Goal: Transaction & Acquisition: Download file/media

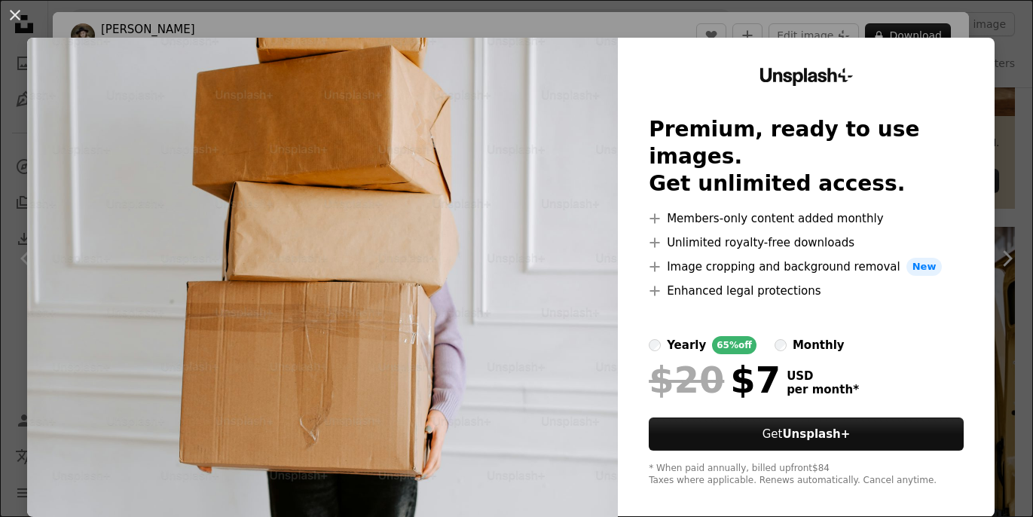
scroll to position [11, 0]
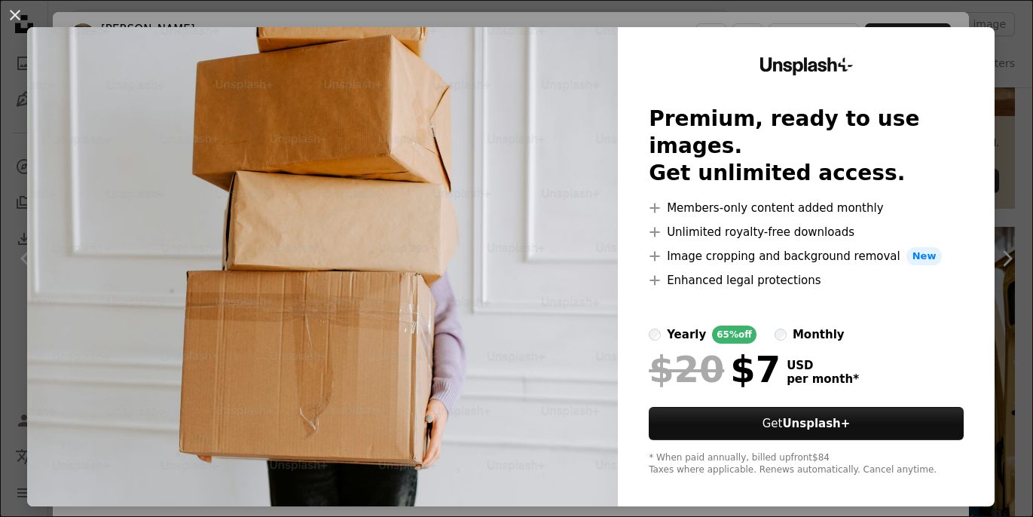
click at [1020, 310] on div "An X shape Unsplash+ Premium, ready to use images. Get unlimited access. A plus…" at bounding box center [516, 258] width 1033 height 517
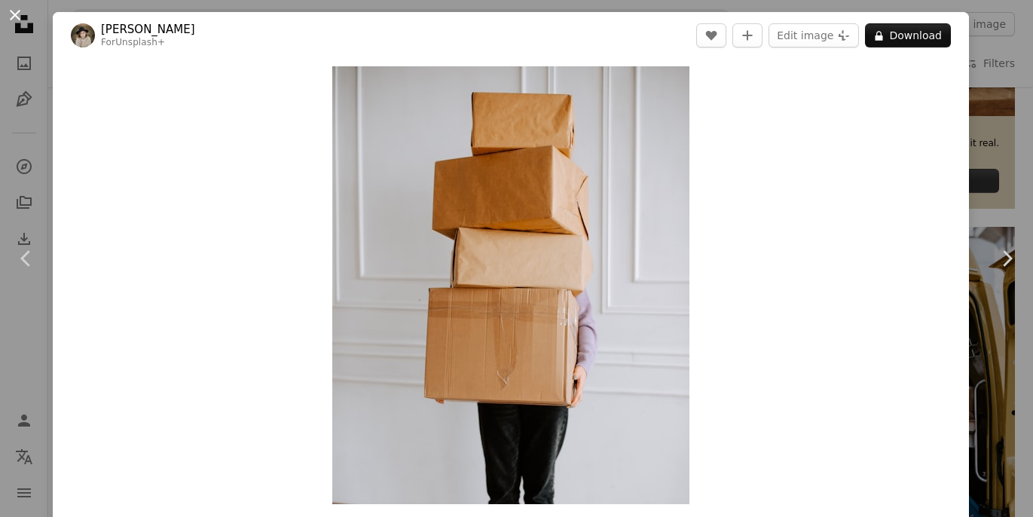
click at [18, 14] on button "An X shape" at bounding box center [15, 15] width 18 height 18
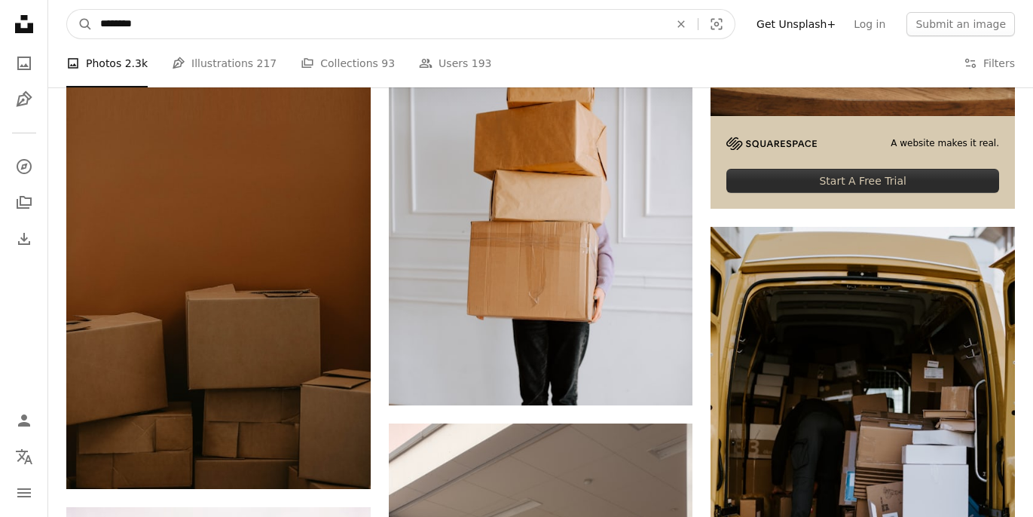
click at [366, 27] on input "********" at bounding box center [379, 24] width 572 height 29
drag, startPoint x: 366, startPoint y: 27, endPoint x: 4, endPoint y: -5, distance: 363.9
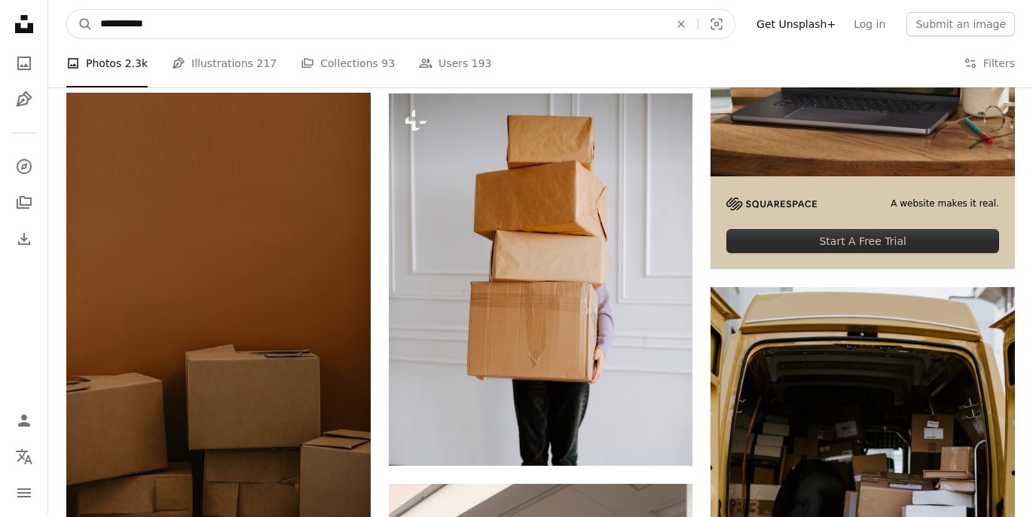
type input "**********"
click button "A magnifying glass" at bounding box center [80, 24] width 26 height 29
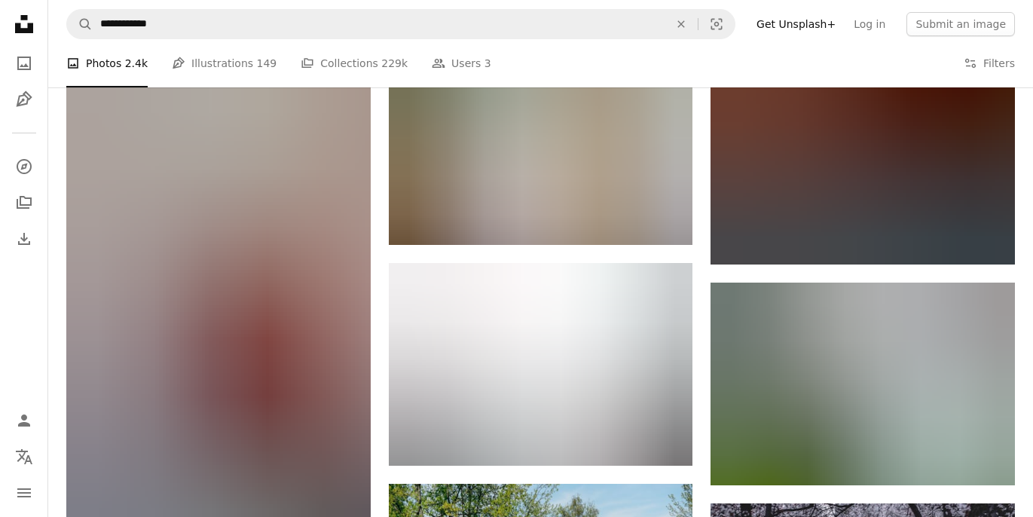
scroll to position [999, 0]
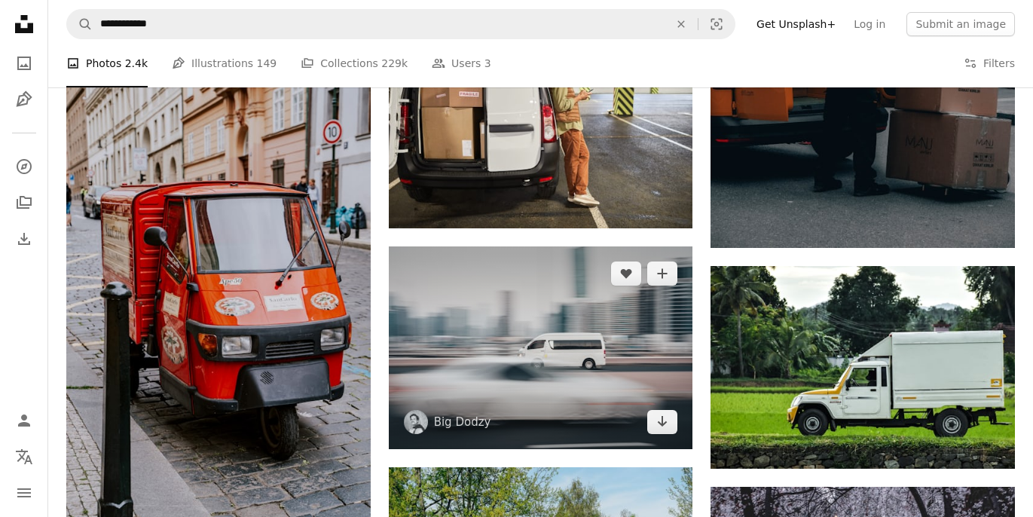
click at [596, 389] on img at bounding box center [541, 347] width 304 height 203
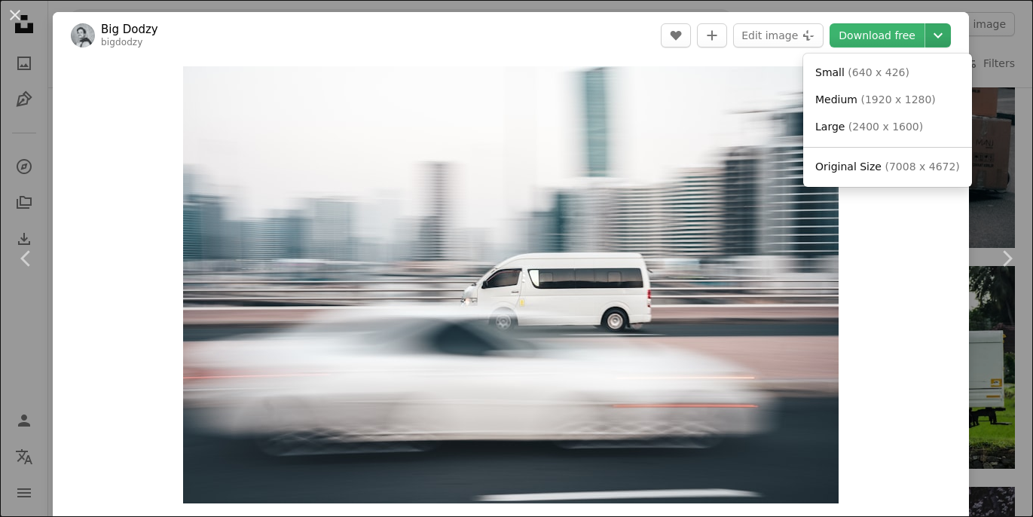
click at [946, 41] on icon "Chevron down" at bounding box center [938, 35] width 24 height 18
click at [882, 95] on span "( 1920 x 1280 )" at bounding box center [898, 99] width 75 height 12
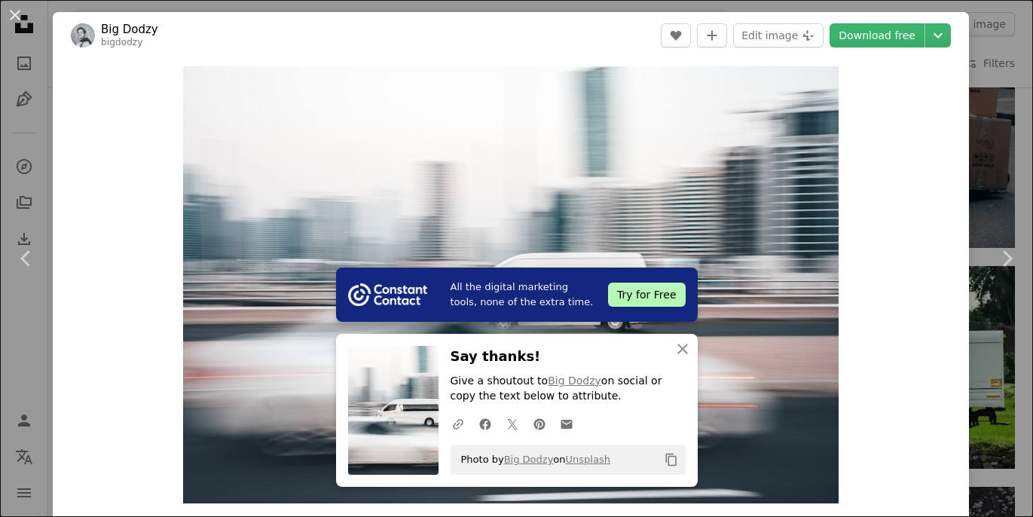
click at [498, 380] on p "Give a shoutout to Big Dodzy on social or copy the text below to attribute." at bounding box center [568, 389] width 235 height 30
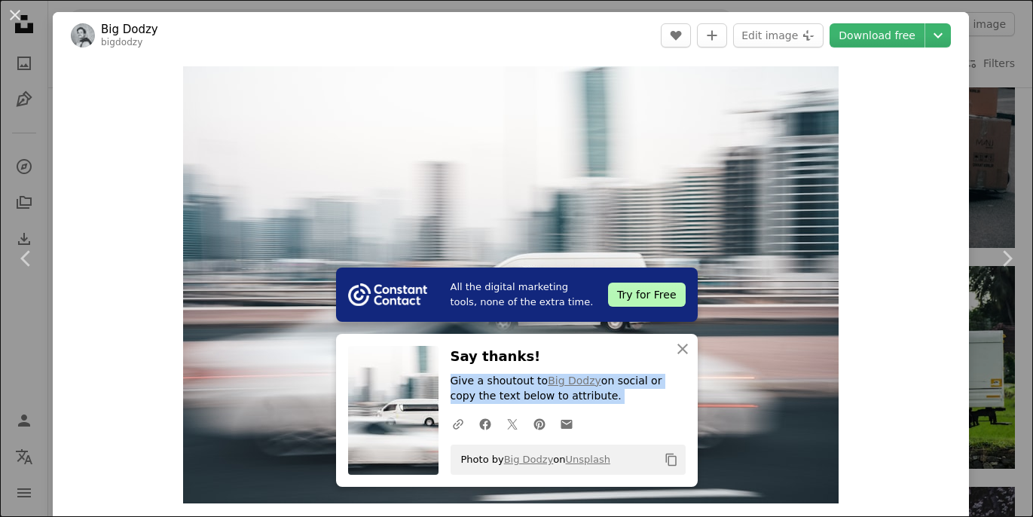
click at [498, 380] on p "Give a shoutout to Big Dodzy on social or copy the text below to attribute." at bounding box center [568, 389] width 235 height 30
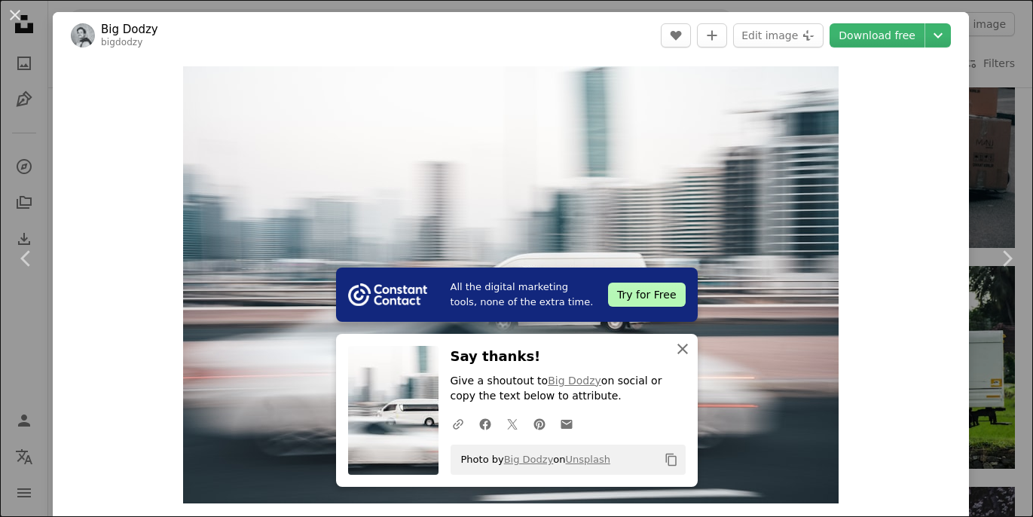
click at [684, 353] on icon "An X shape" at bounding box center [683, 349] width 18 height 18
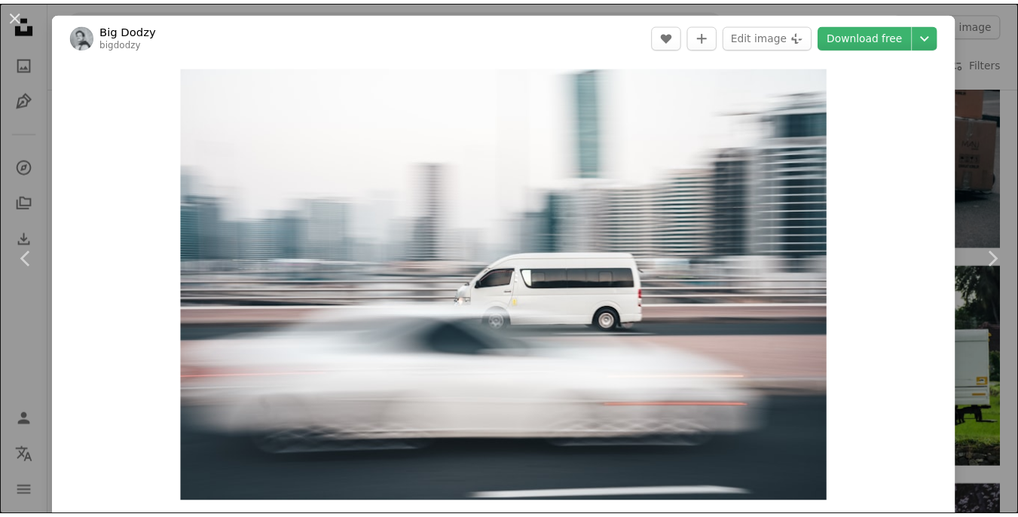
scroll to position [992, 0]
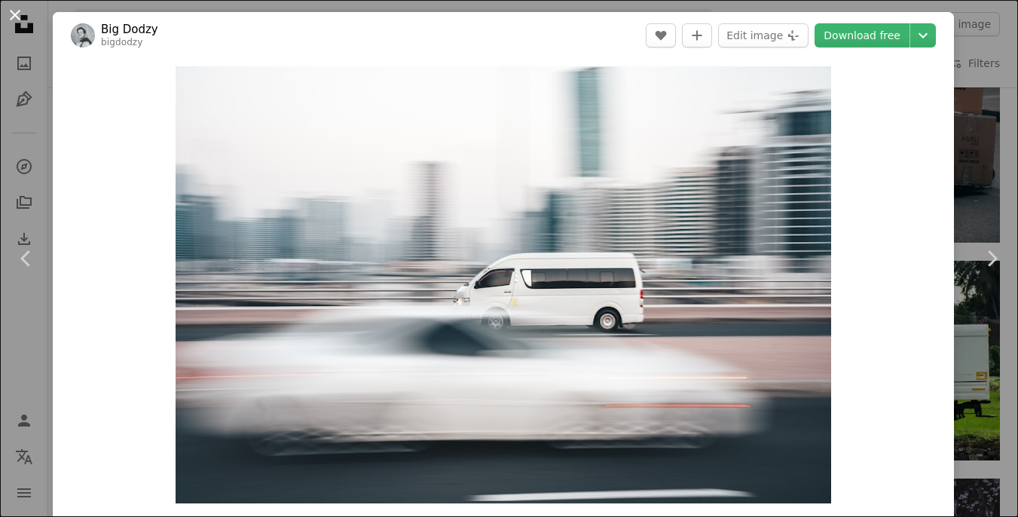
click at [14, 20] on button "An X shape" at bounding box center [15, 15] width 18 height 18
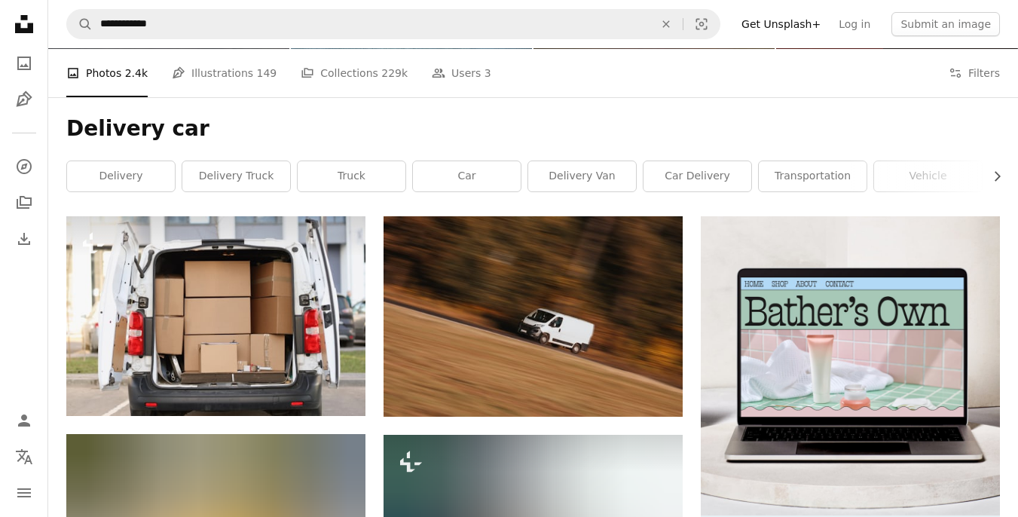
scroll to position [154, 0]
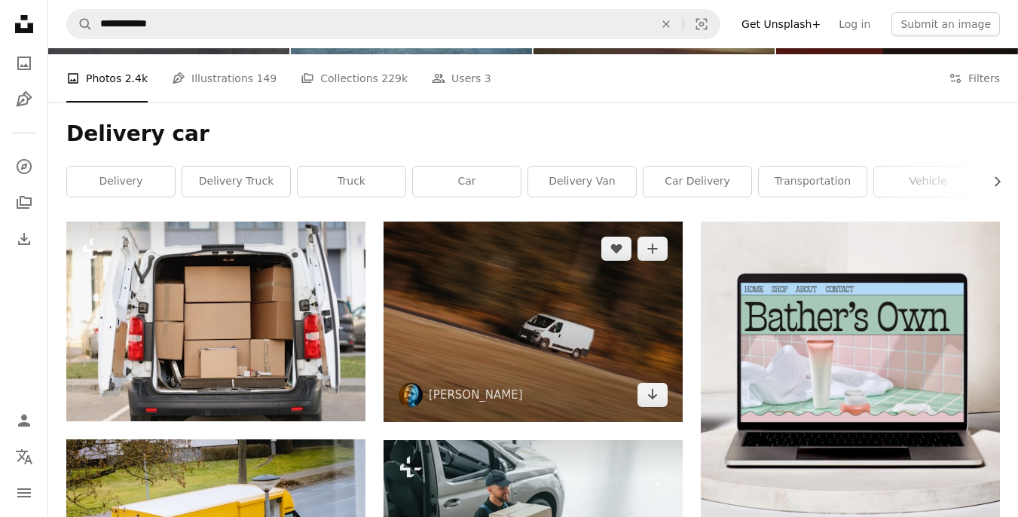
click at [548, 363] on img at bounding box center [533, 322] width 299 height 200
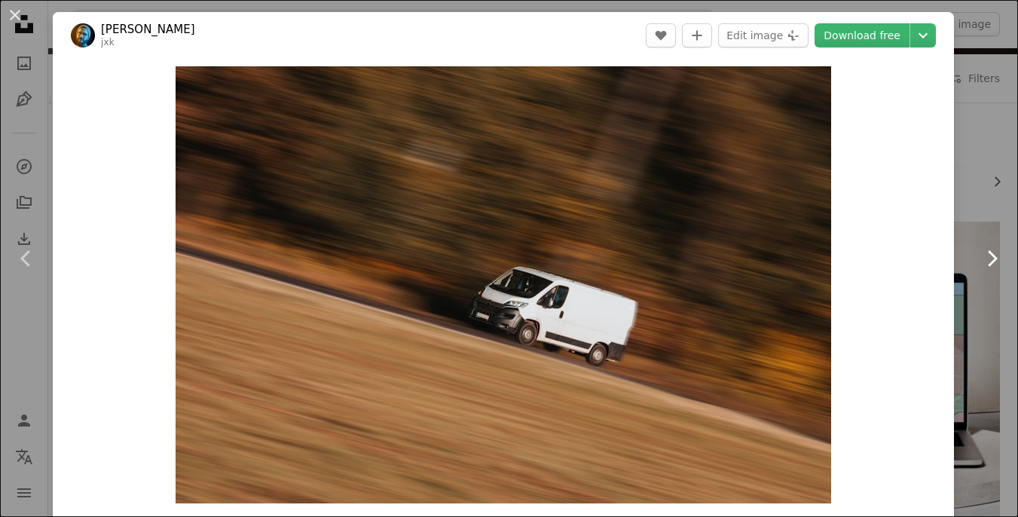
click at [978, 188] on link "Chevron right" at bounding box center [991, 258] width 53 height 145
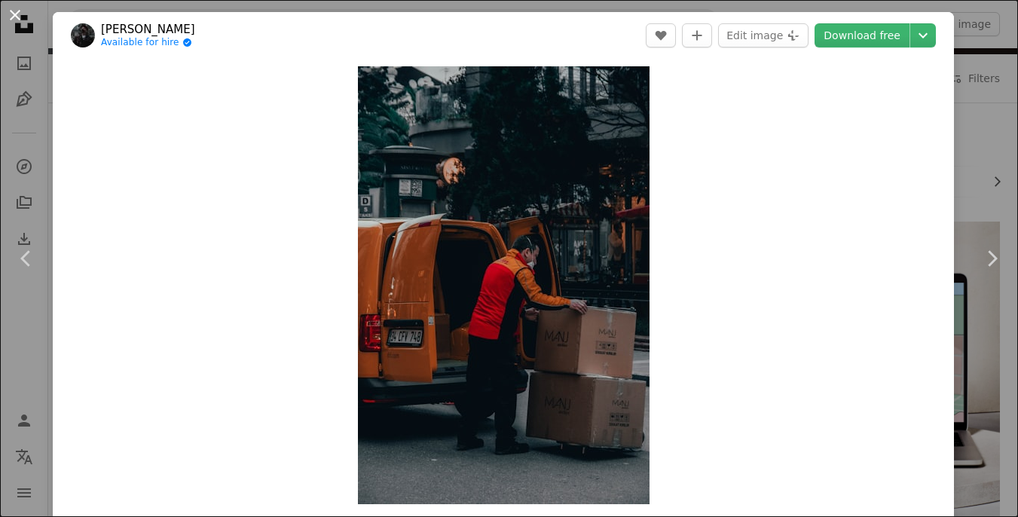
click at [6, 14] on button "An X shape" at bounding box center [15, 15] width 18 height 18
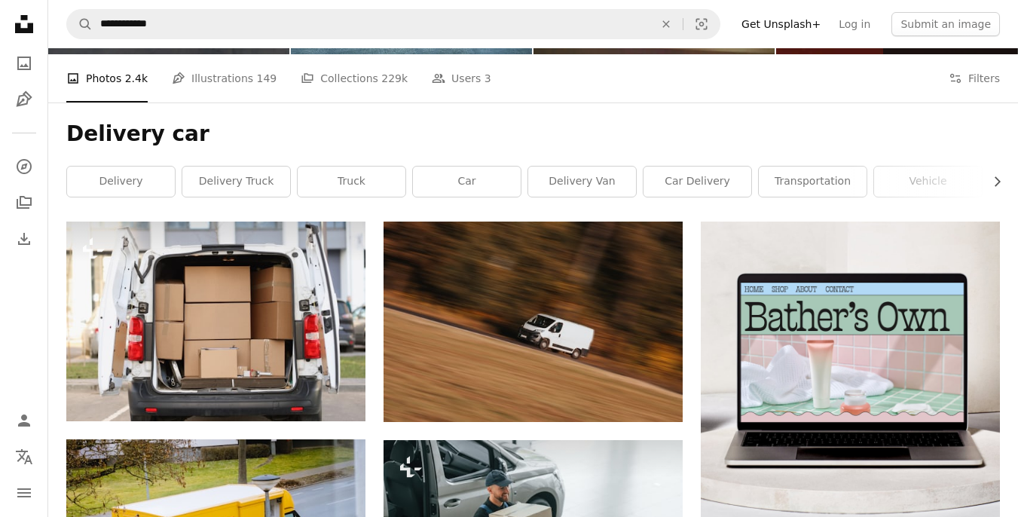
click at [19, 17] on icon "Unsplash logo Unsplash Home" at bounding box center [24, 24] width 30 height 30
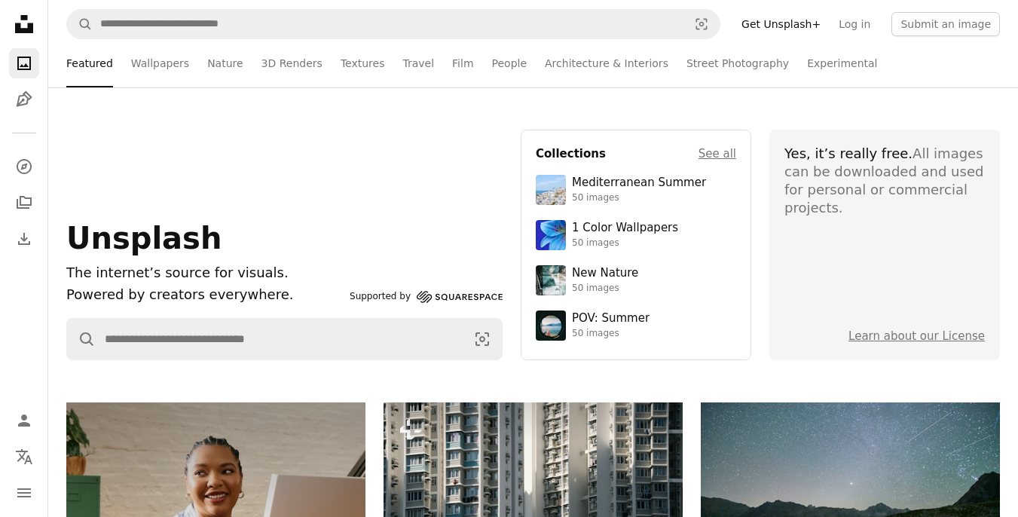
scroll to position [154, 0]
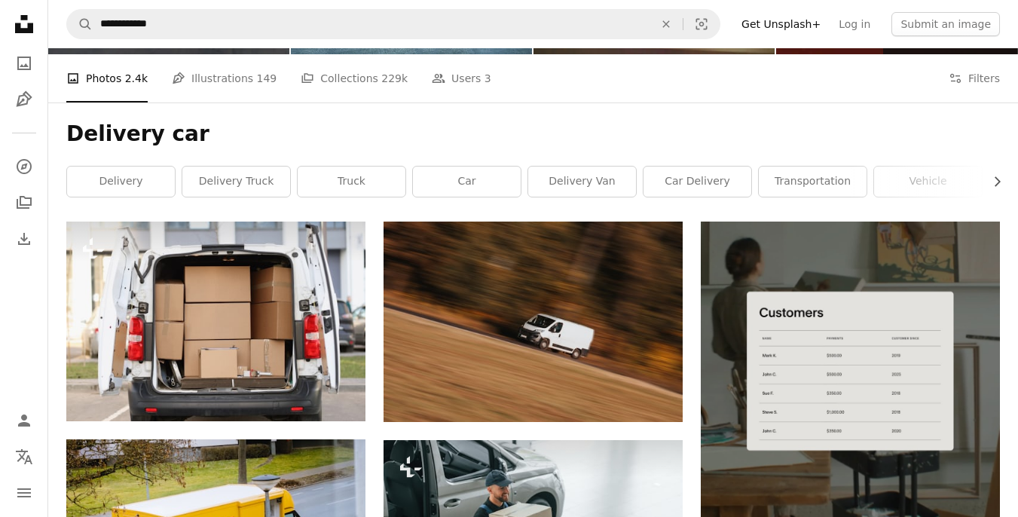
click at [797, 125] on h1 "Delivery car" at bounding box center [533, 134] width 934 height 27
click at [994, 182] on icon "Chevron right" at bounding box center [997, 181] width 15 height 15
click at [729, 179] on link "vehicle" at bounding box center [715, 182] width 108 height 30
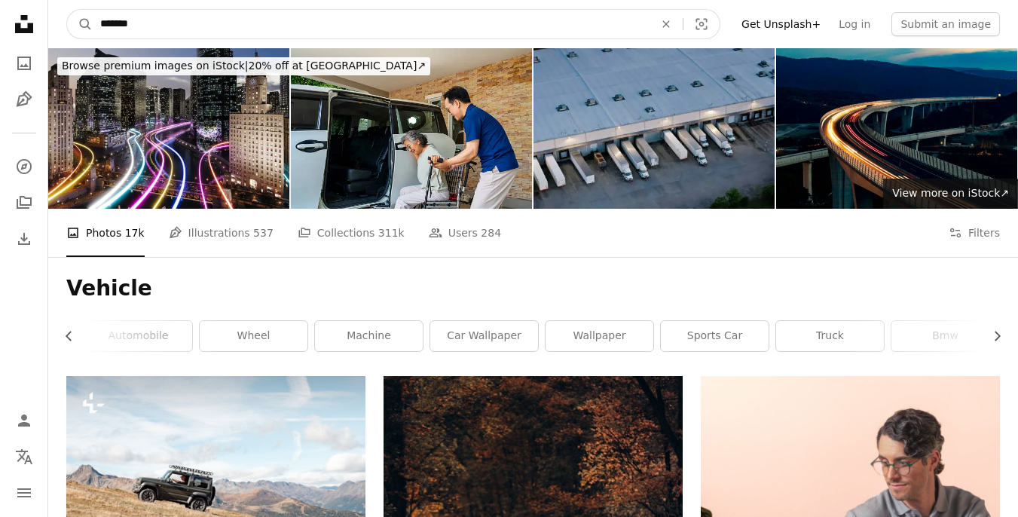
click at [98, 24] on input "*******" at bounding box center [371, 24] width 557 height 29
type input "**********"
click at [67, 10] on button "A magnifying glass" at bounding box center [80, 24] width 26 height 29
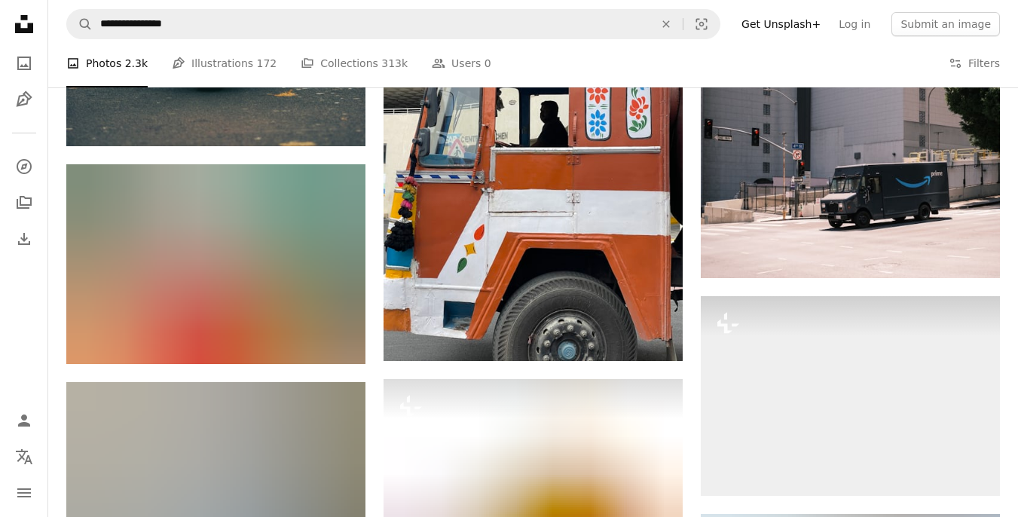
scroll to position [1483, 0]
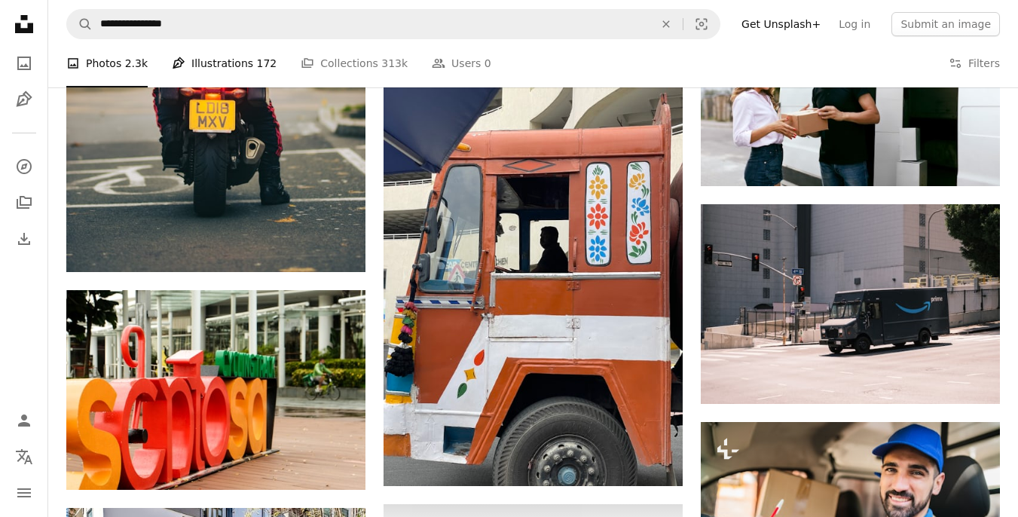
click at [222, 54] on link "Pen Tool Illustrations 172" at bounding box center [224, 63] width 105 height 48
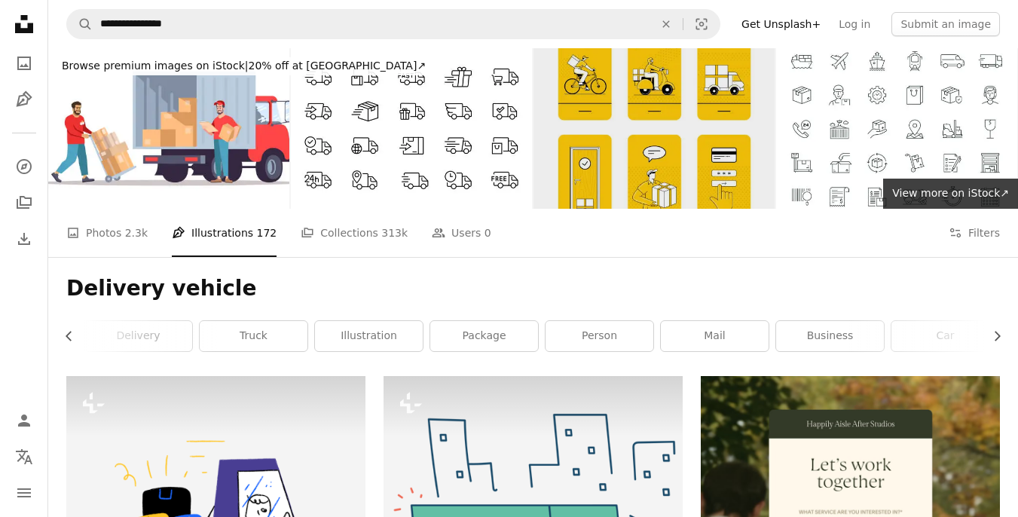
click at [662, 136] on img at bounding box center [654, 128] width 241 height 161
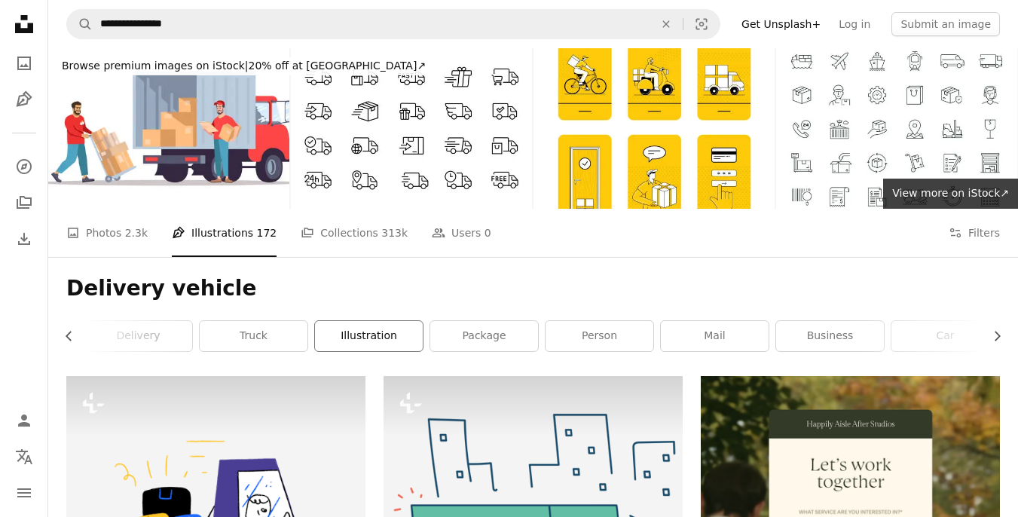
click at [384, 334] on link "illustration" at bounding box center [369, 336] width 108 height 30
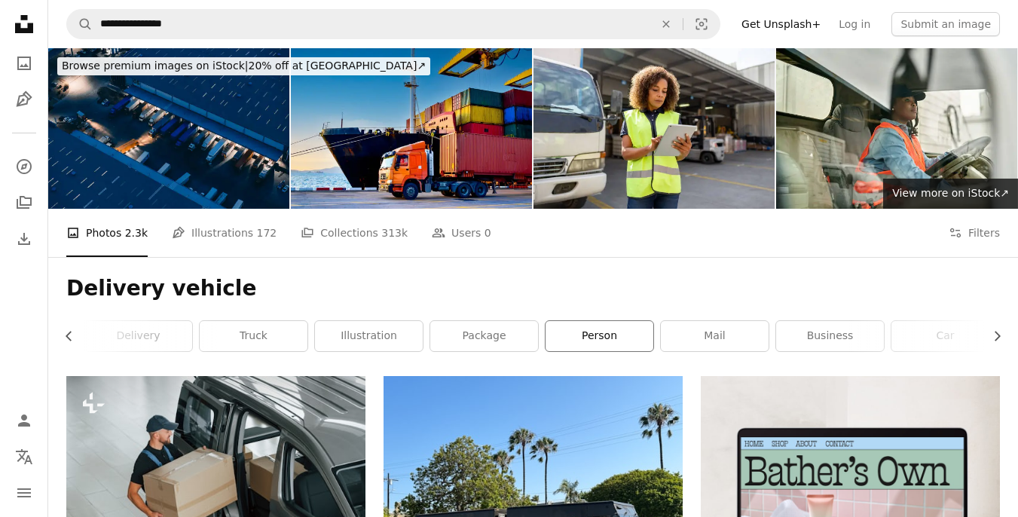
click at [611, 343] on link "person" at bounding box center [600, 336] width 108 height 30
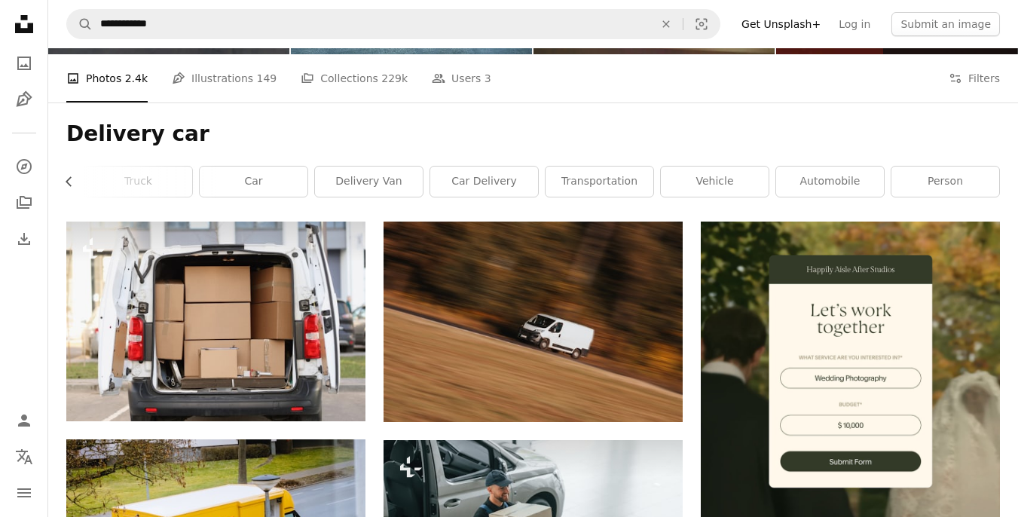
scroll to position [504, 0]
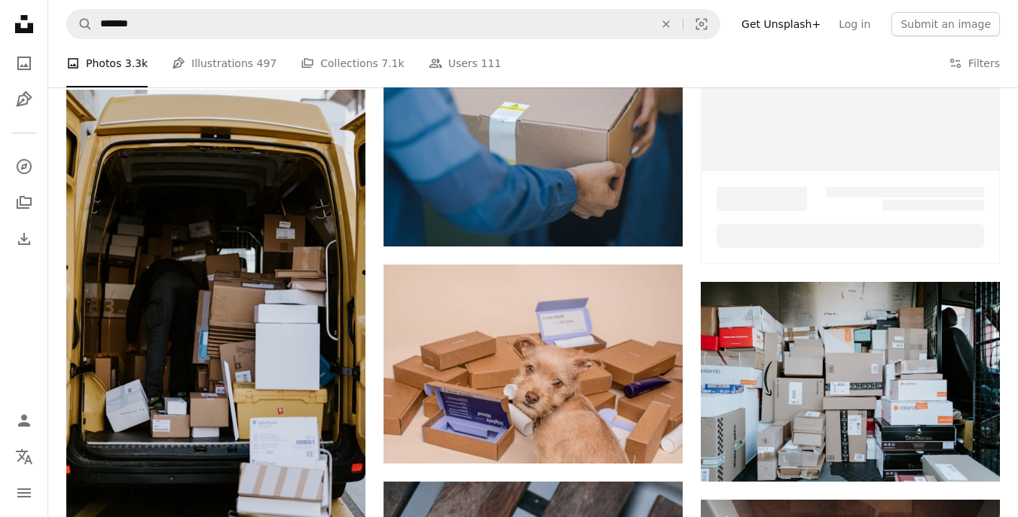
scroll to position [47, 0]
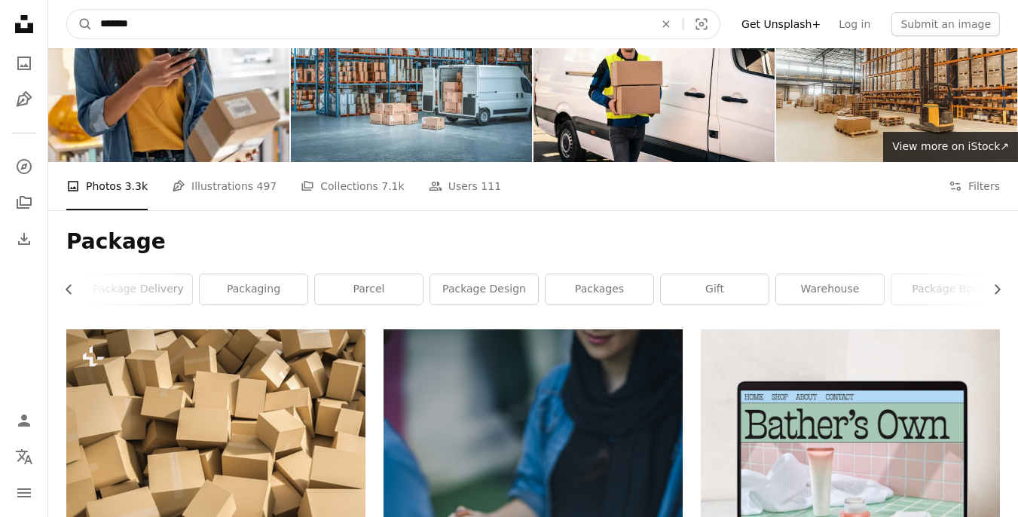
click at [221, 17] on input "*******" at bounding box center [371, 24] width 557 height 29
click at [220, 17] on input "*******" at bounding box center [371, 24] width 557 height 29
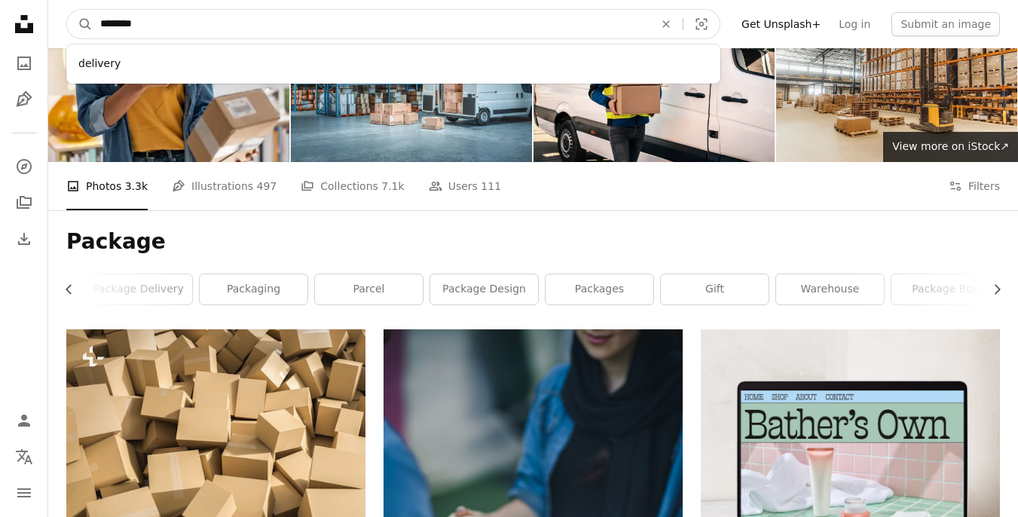
type input "********"
click at [67, 10] on button "A magnifying glass" at bounding box center [80, 24] width 26 height 29
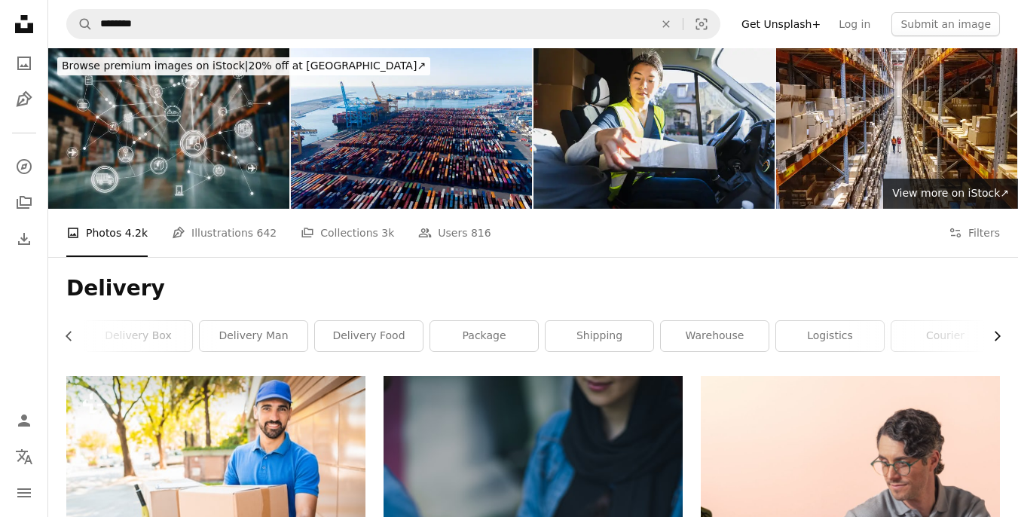
click at [993, 335] on icon "Chevron right" at bounding box center [997, 336] width 15 height 15
click at [996, 339] on icon "button" at bounding box center [998, 337] width 6 height 10
click at [831, 324] on link "delivery van" at bounding box center [830, 336] width 108 height 30
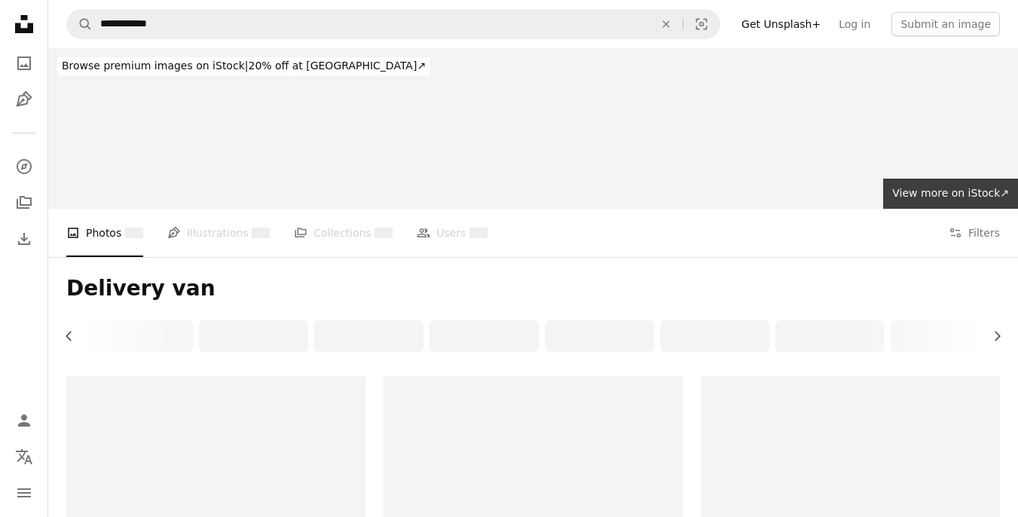
scroll to position [0, 98]
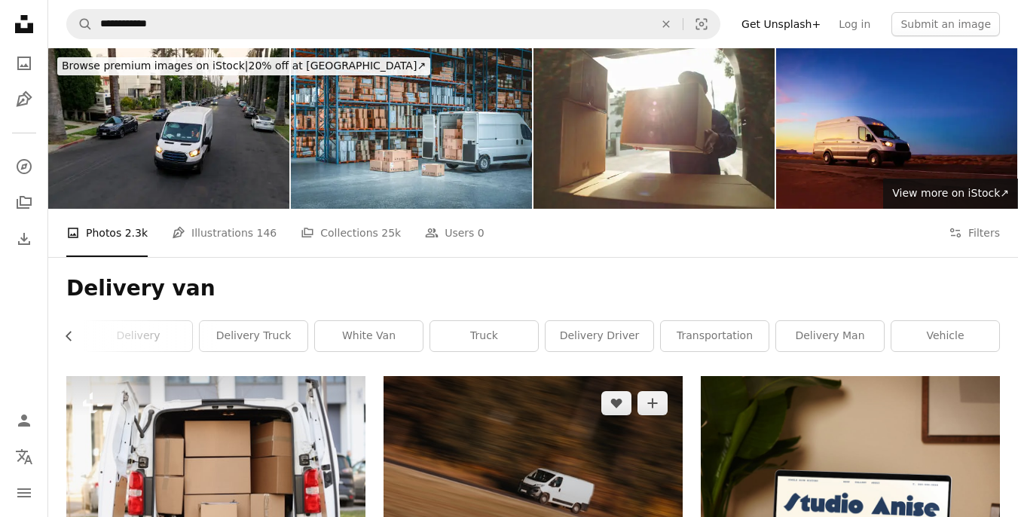
click at [543, 428] on img at bounding box center [533, 476] width 299 height 200
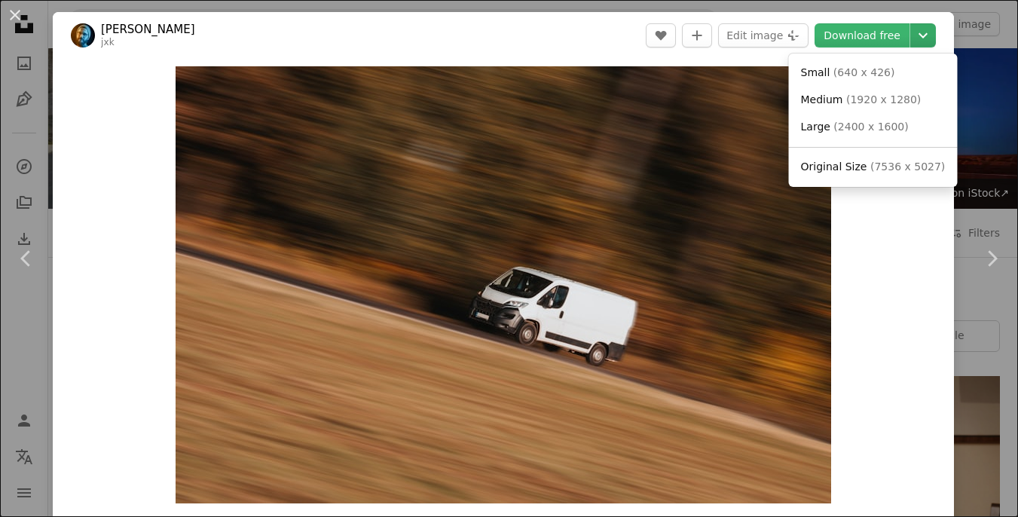
click at [935, 42] on icon "Chevron down" at bounding box center [923, 35] width 24 height 18
click at [874, 92] on link "Medium ( 1920 x 1280 )" at bounding box center [873, 100] width 157 height 27
